Goal: Information Seeking & Learning: Stay updated

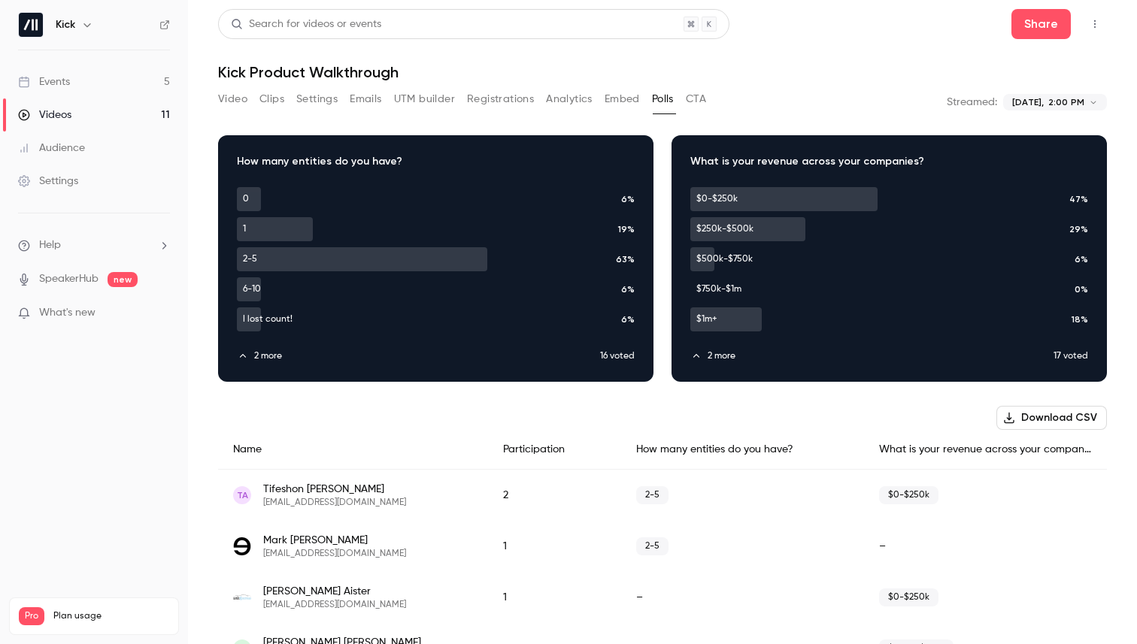
click at [92, 82] on link "Events 5" at bounding box center [94, 81] width 188 height 33
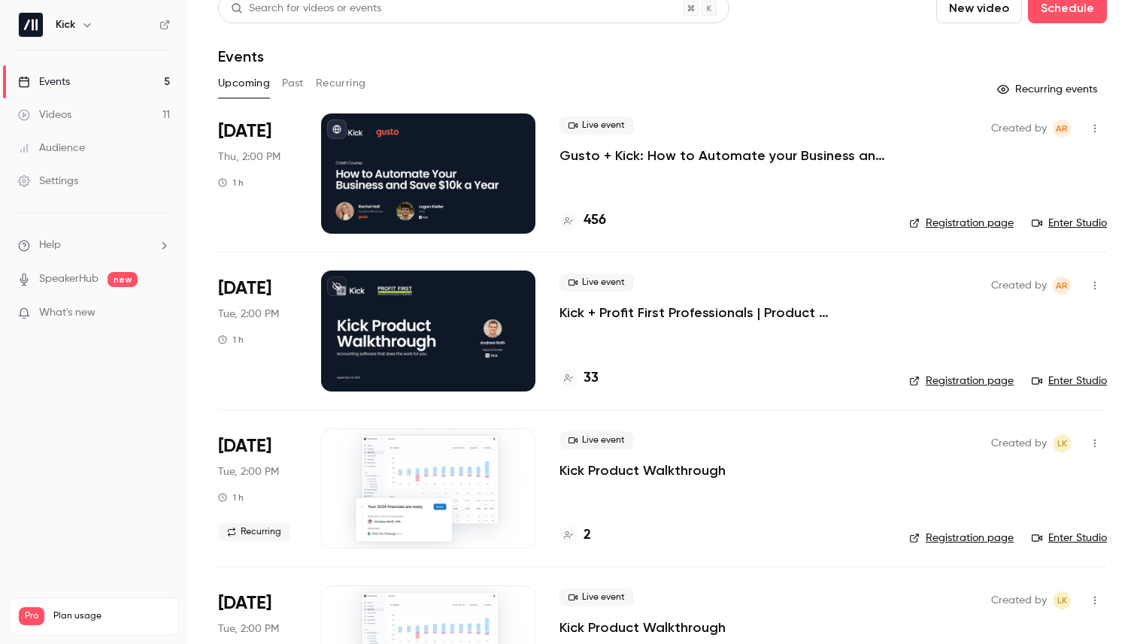
scroll to position [11, 0]
